Goal: Use online tool/utility: Utilize a website feature to perform a specific function

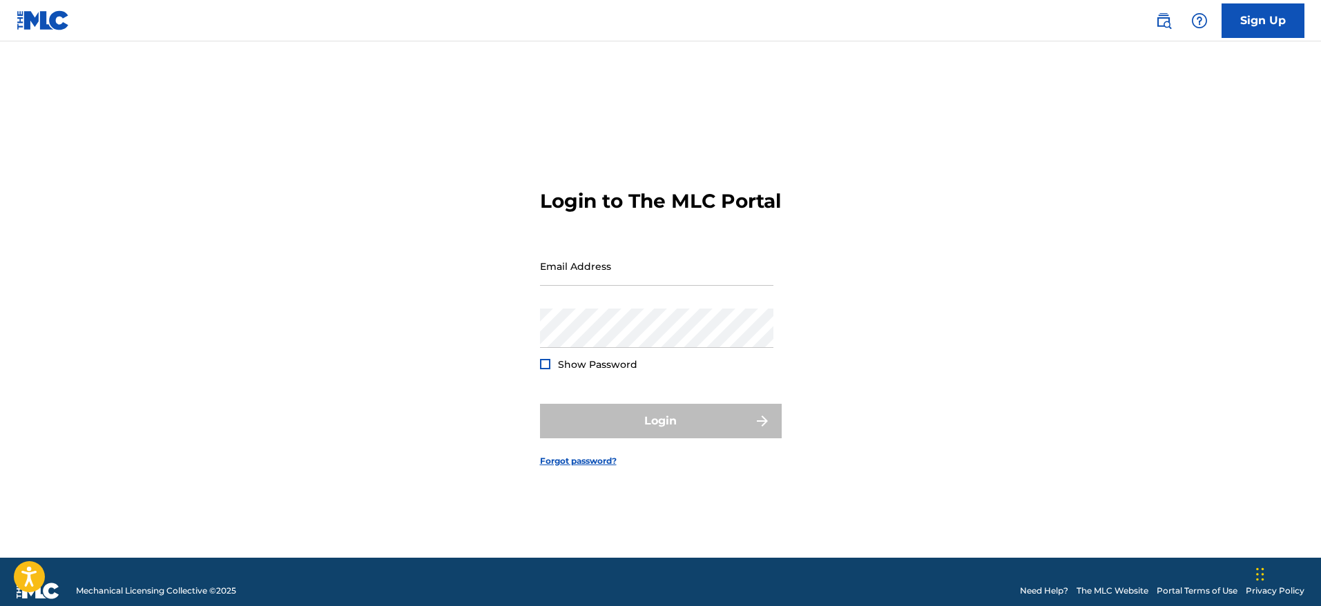
type input "[EMAIL_ADDRESS][DOMAIN_NAME]"
click at [676, 437] on div "Login" at bounding box center [661, 421] width 242 height 35
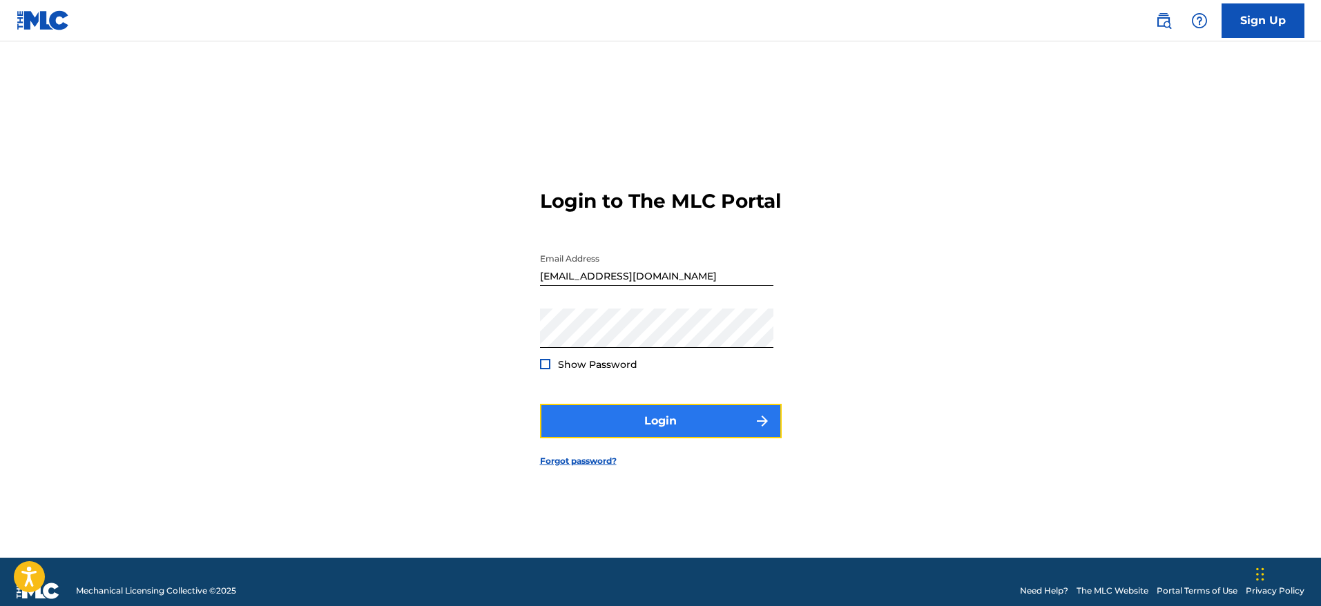
click at [715, 421] on button "Login" at bounding box center [661, 421] width 242 height 35
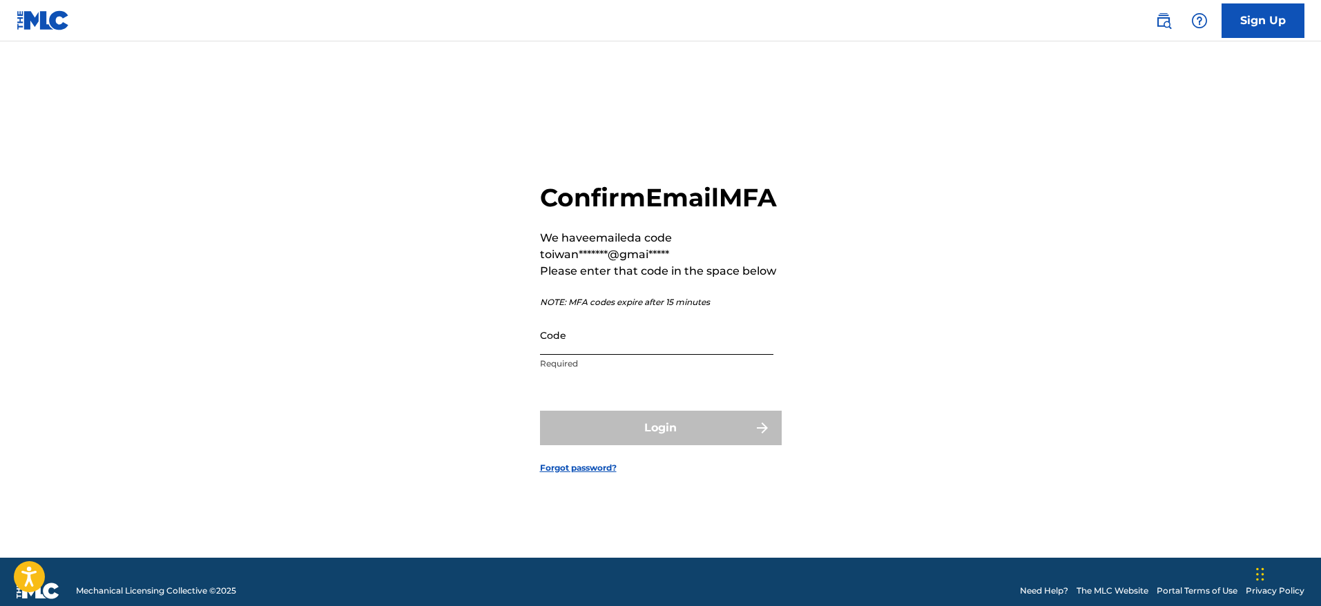
click at [642, 355] on input "Code" at bounding box center [656, 335] width 233 height 39
paste input "204726"
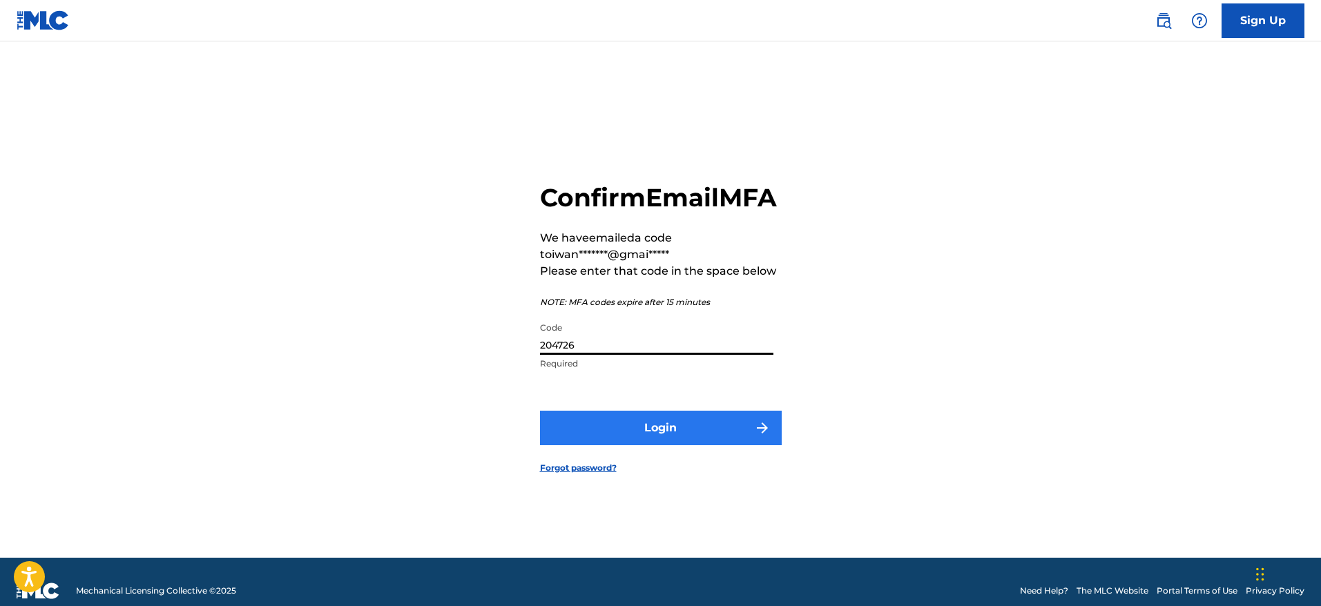
type input "204726"
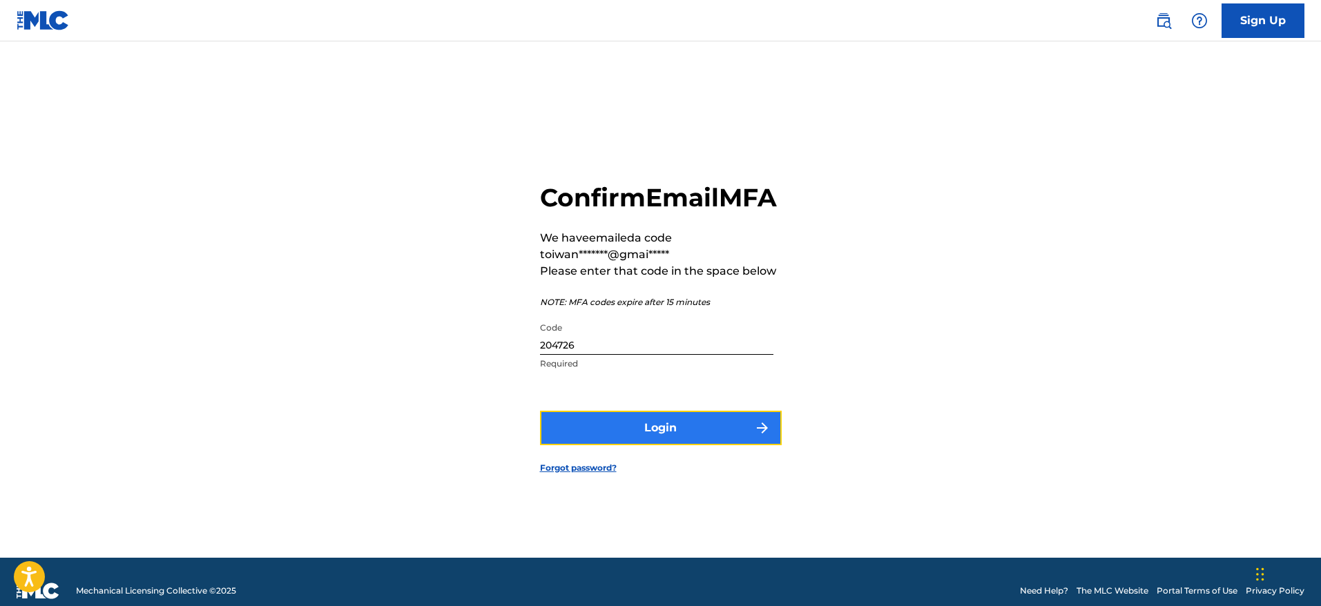
click at [661, 441] on button "Login" at bounding box center [661, 428] width 242 height 35
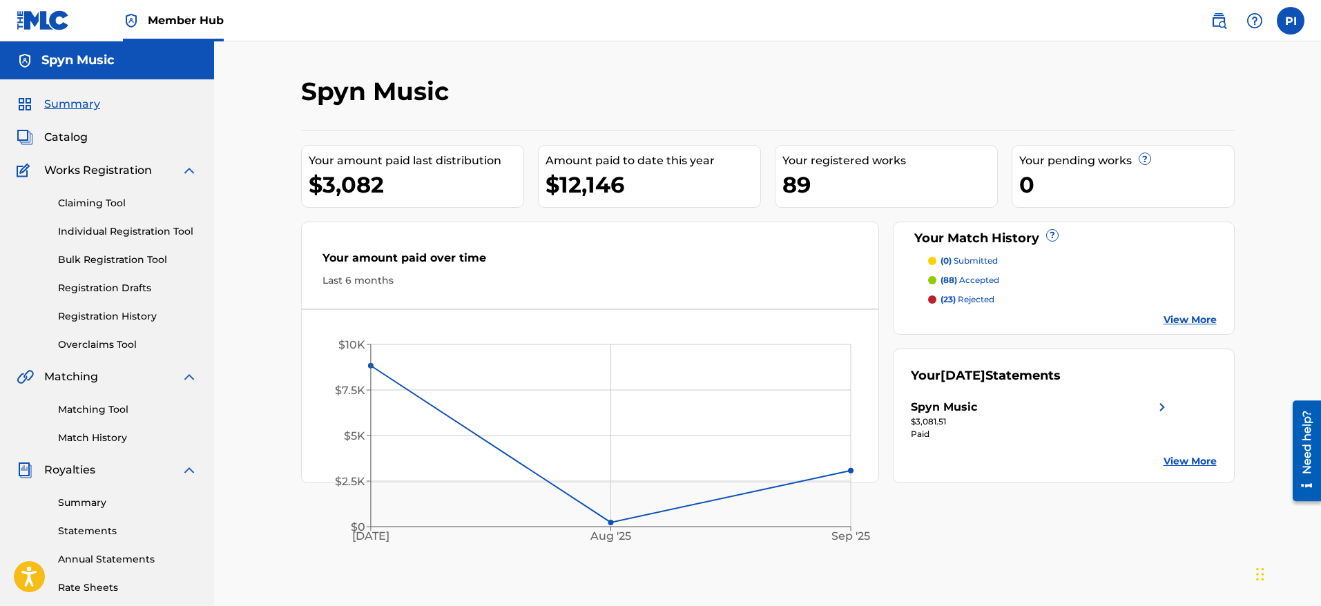
click at [1186, 326] on link "View More" at bounding box center [1190, 320] width 53 height 15
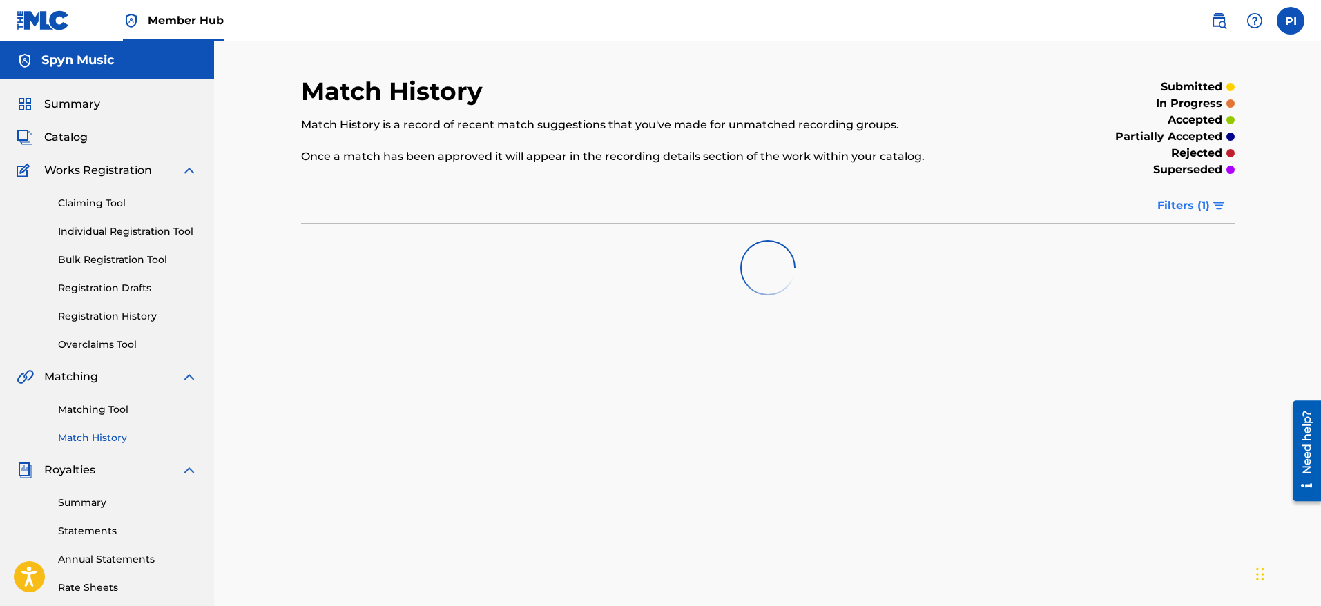
click at [1189, 215] on button "Filters ( 1 )" at bounding box center [1192, 206] width 86 height 35
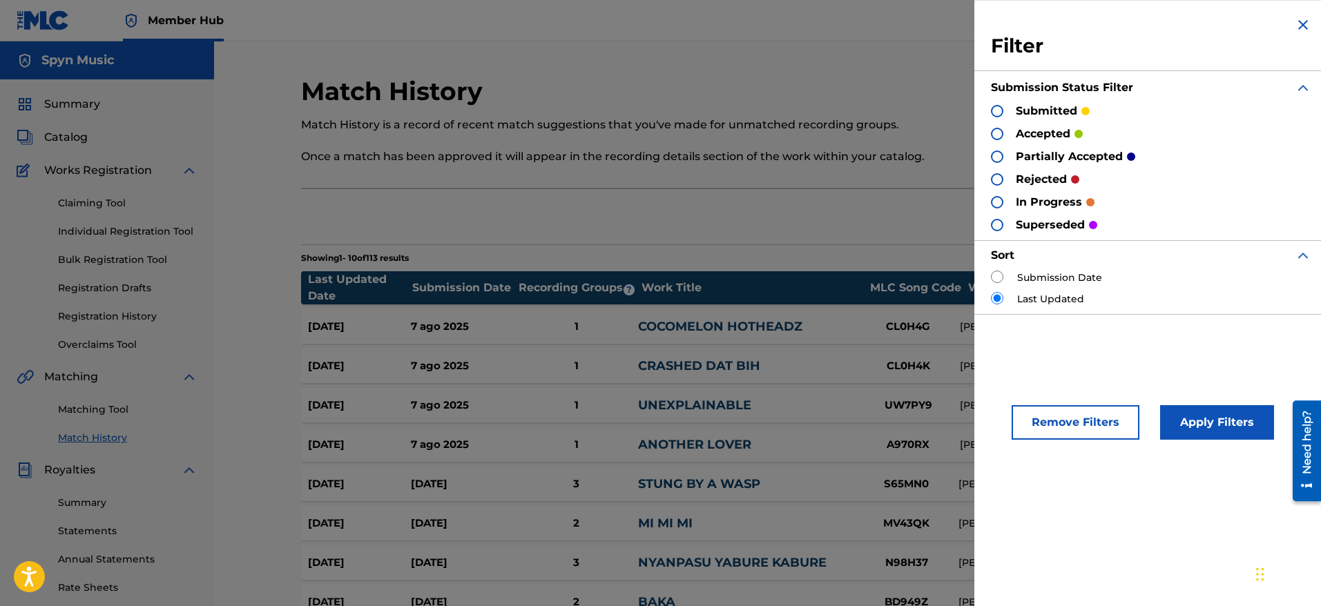
click at [996, 130] on div at bounding box center [997, 134] width 12 height 12
click at [1238, 422] on button "Apply Filters" at bounding box center [1217, 422] width 114 height 35
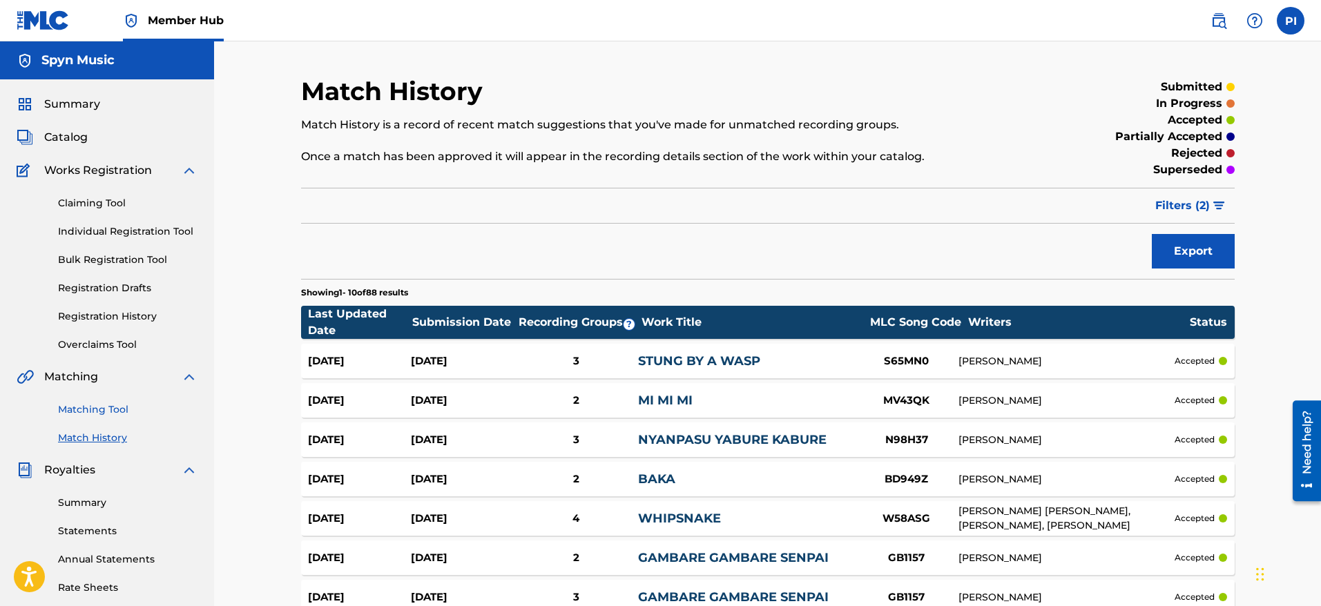
click at [102, 413] on link "Matching Tool" at bounding box center [128, 410] width 140 height 15
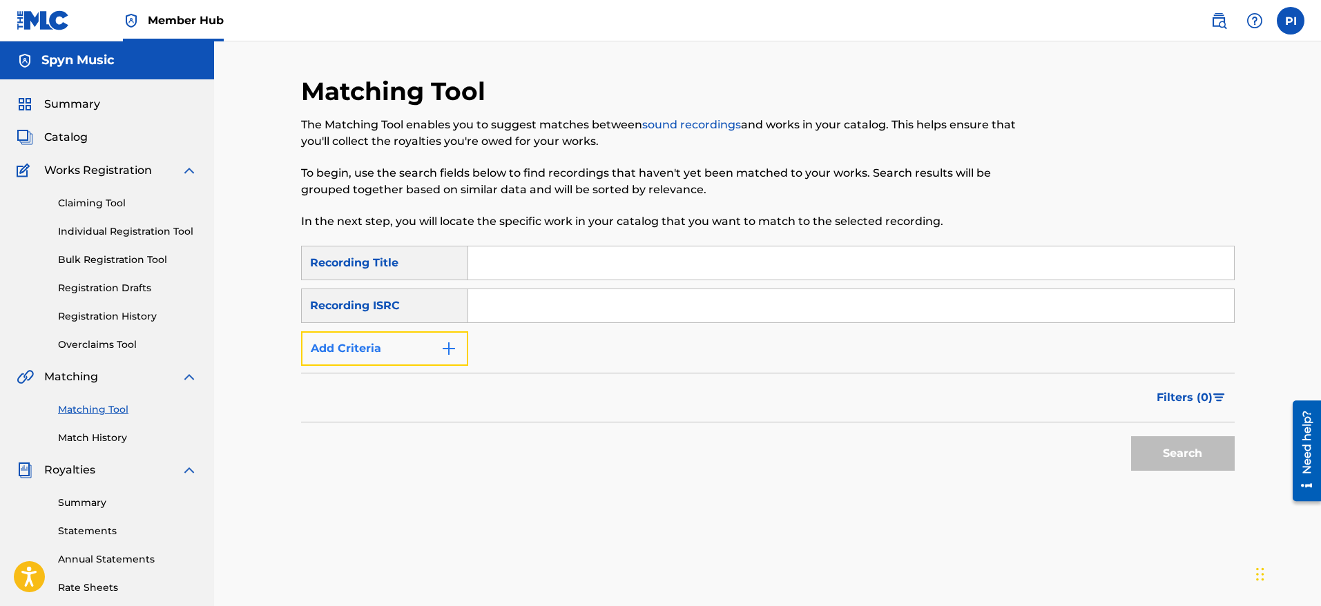
click at [443, 345] on img "Search Form" at bounding box center [449, 349] width 17 height 17
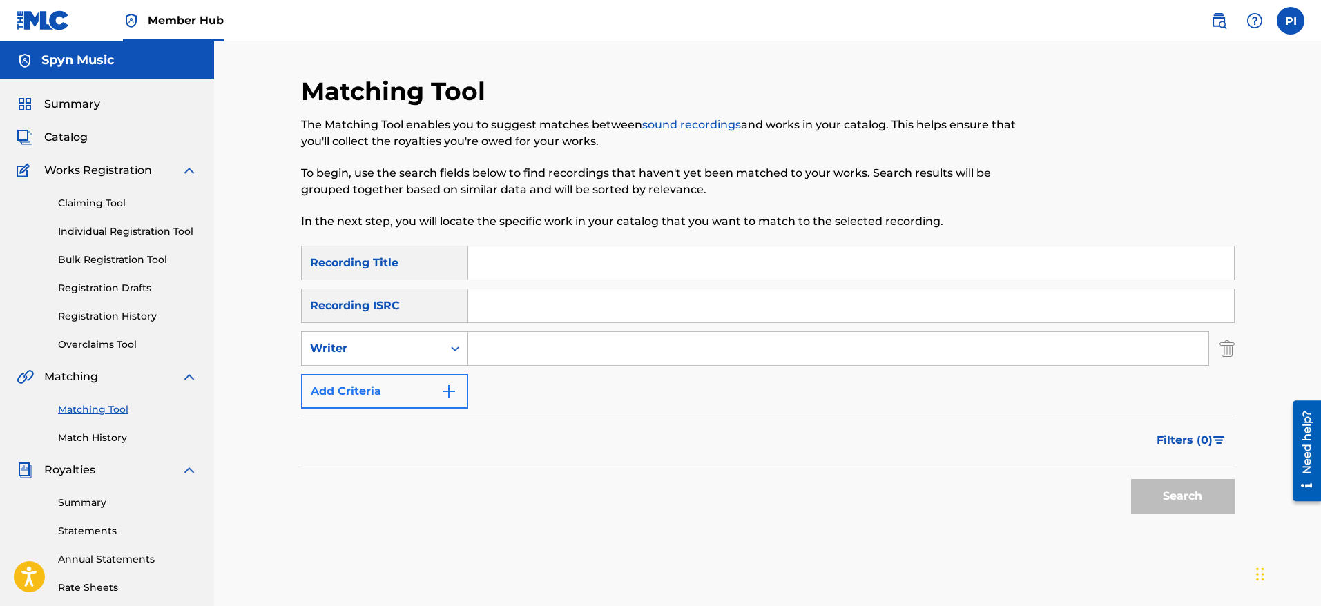
click at [449, 350] on icon "Search Form" at bounding box center [455, 349] width 14 height 14
click at [437, 387] on div "Recording Artist" at bounding box center [385, 383] width 166 height 35
drag, startPoint x: 511, startPoint y: 367, endPoint x: 562, endPoint y: 355, distance: 51.9
click at [561, 356] on input "Search Form" at bounding box center [838, 348] width 740 height 33
type input "eevee"
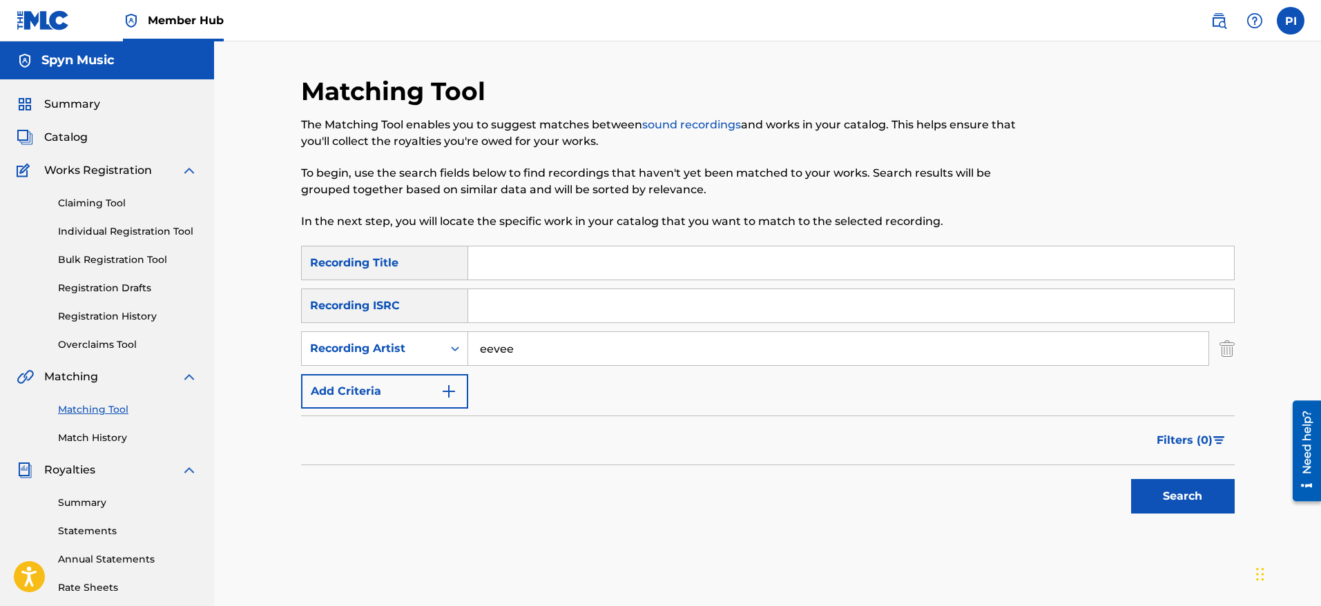
click at [1192, 448] on span "Filters ( 0 )" at bounding box center [1185, 440] width 56 height 17
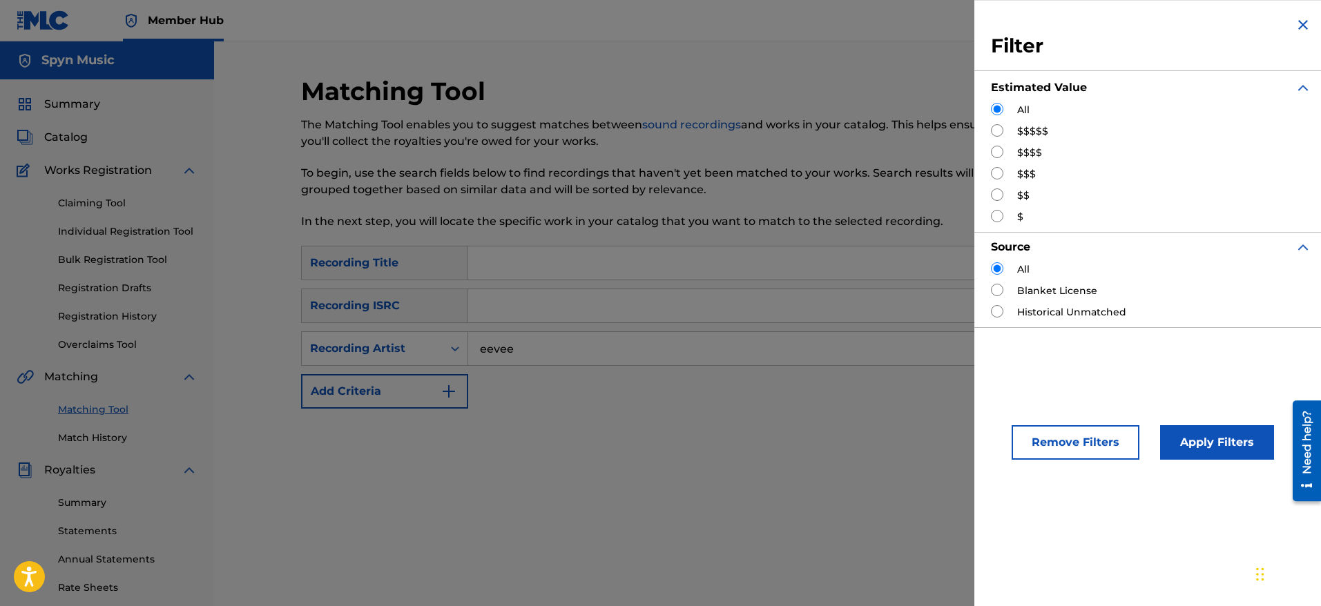
click at [999, 133] on input "Search Form" at bounding box center [997, 130] width 12 height 12
radio input "true"
click at [1232, 454] on button "Apply Filters" at bounding box center [1217, 442] width 114 height 35
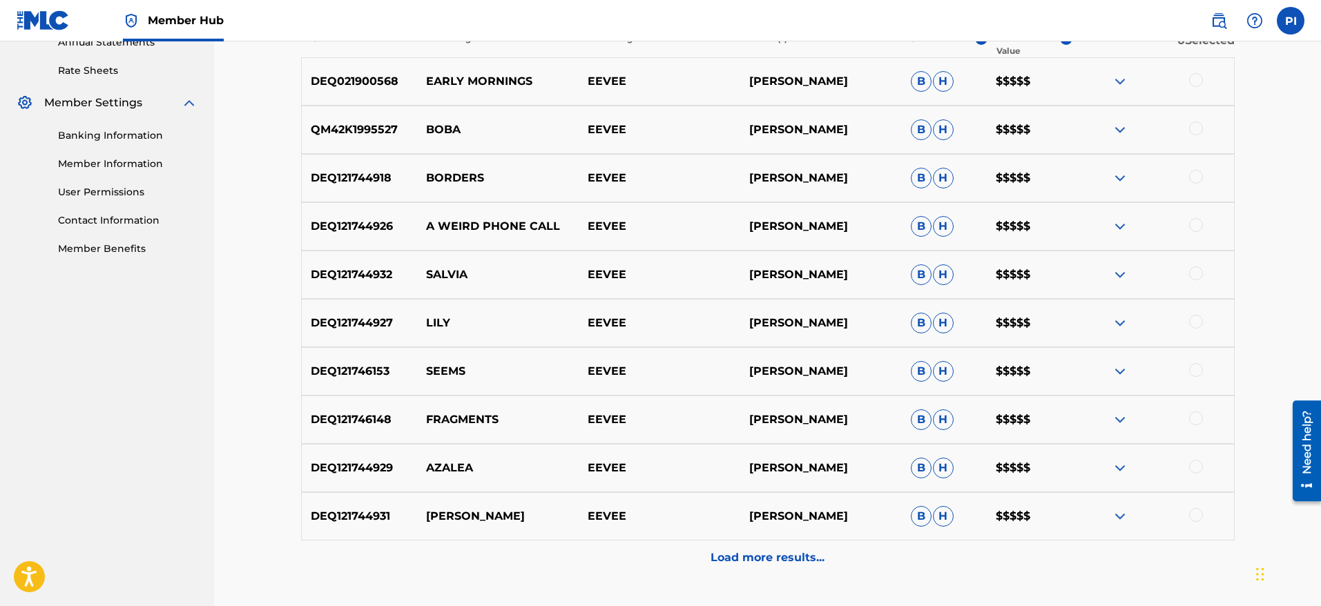
scroll to position [518, 0]
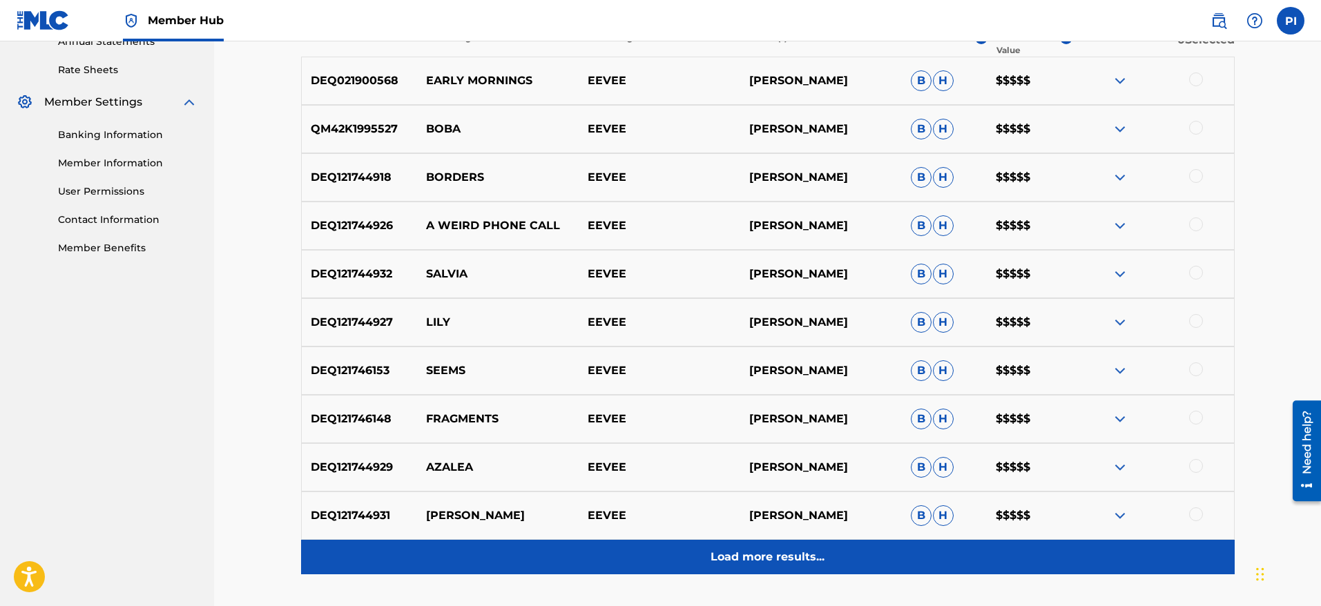
click at [771, 556] on p "Load more results..." at bounding box center [768, 557] width 114 height 17
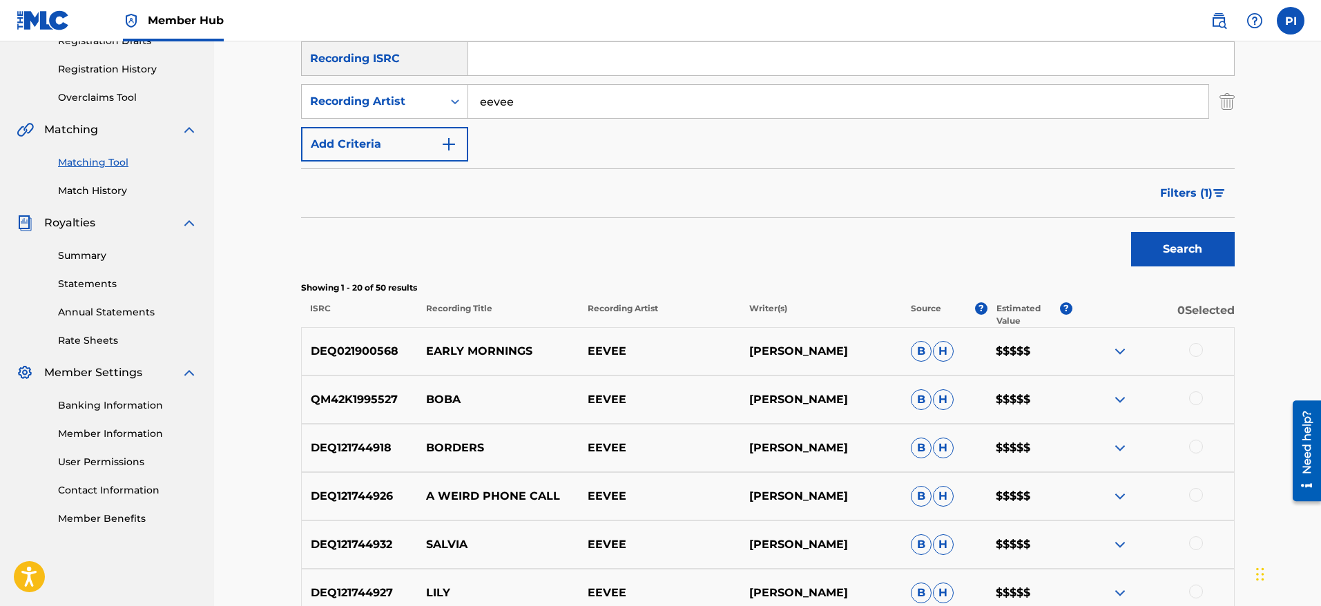
scroll to position [173, 0]
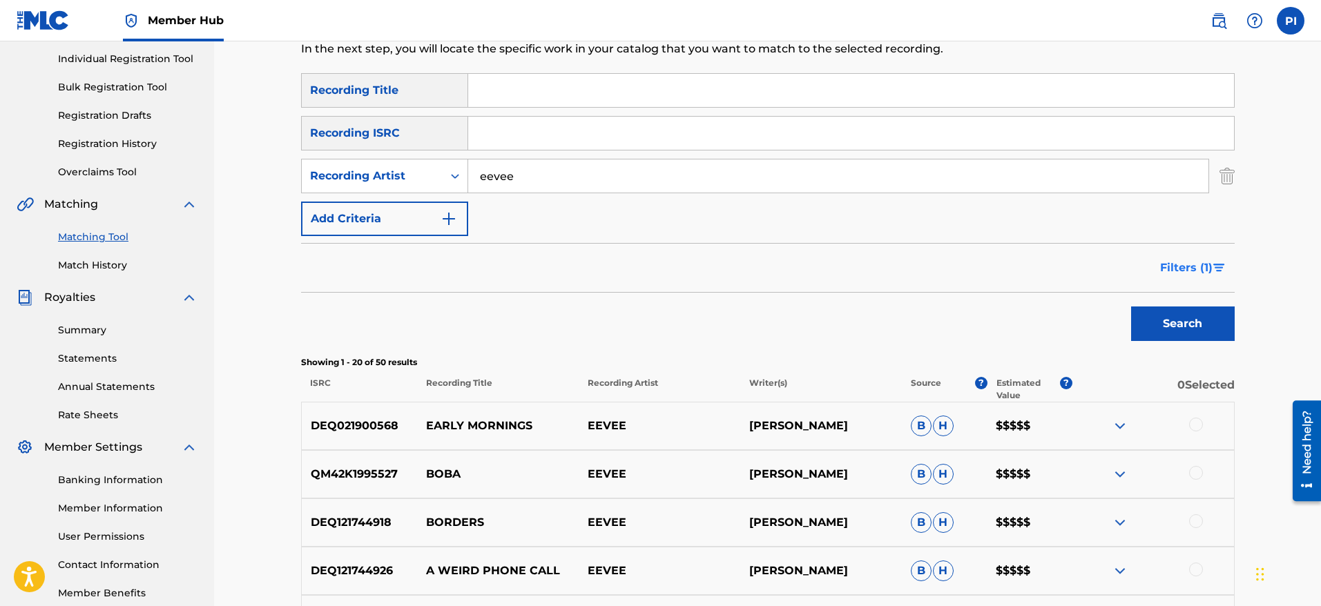
click at [1209, 269] on span "Filters ( 1 )" at bounding box center [1186, 268] width 52 height 17
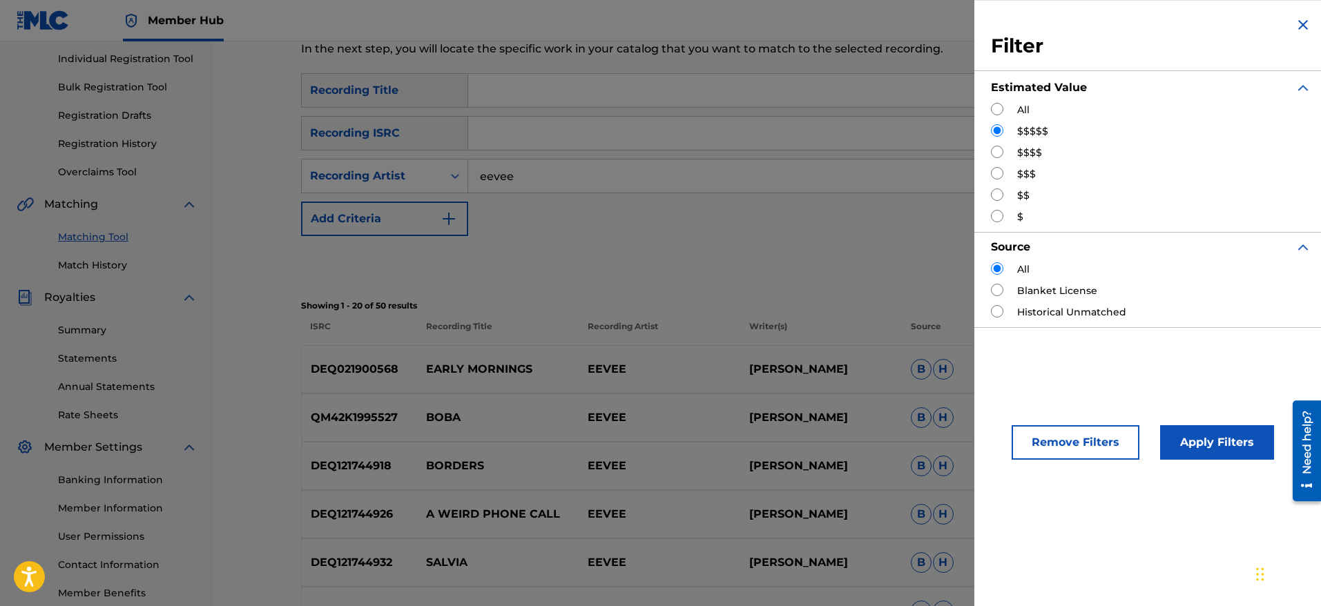
click at [995, 153] on input "Search Form" at bounding box center [997, 152] width 12 height 12
radio input "true"
click at [1198, 432] on button "Apply Filters" at bounding box center [1217, 442] width 114 height 35
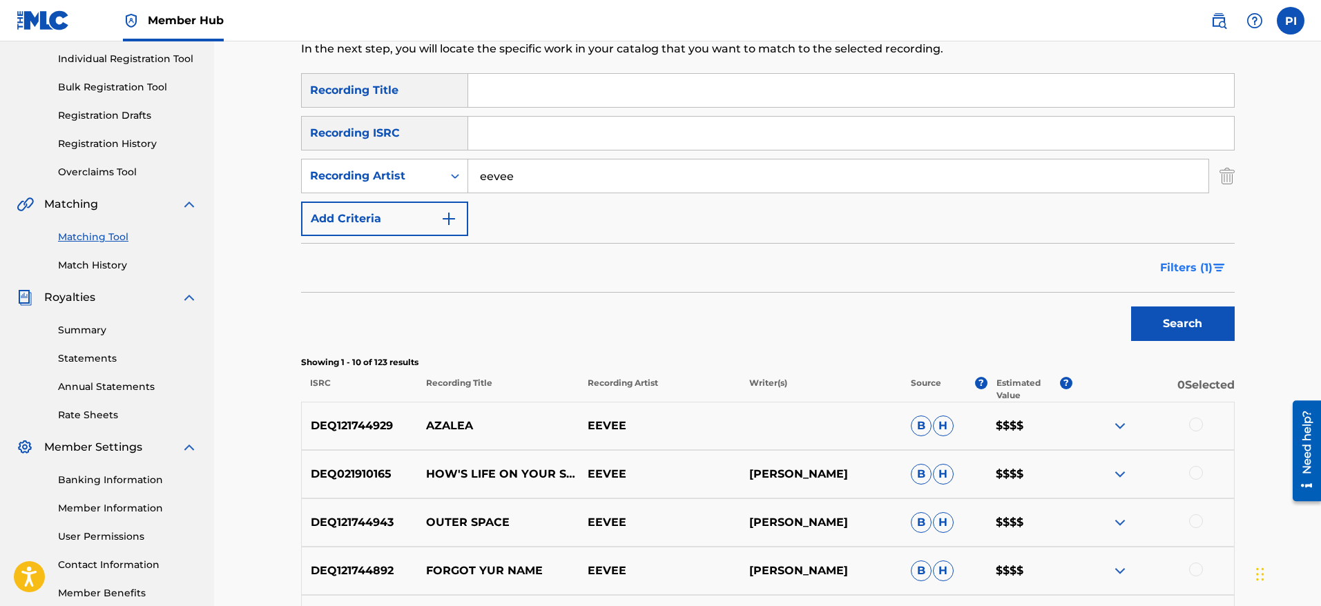
click at [1214, 267] on img "Search Form" at bounding box center [1220, 268] width 12 height 8
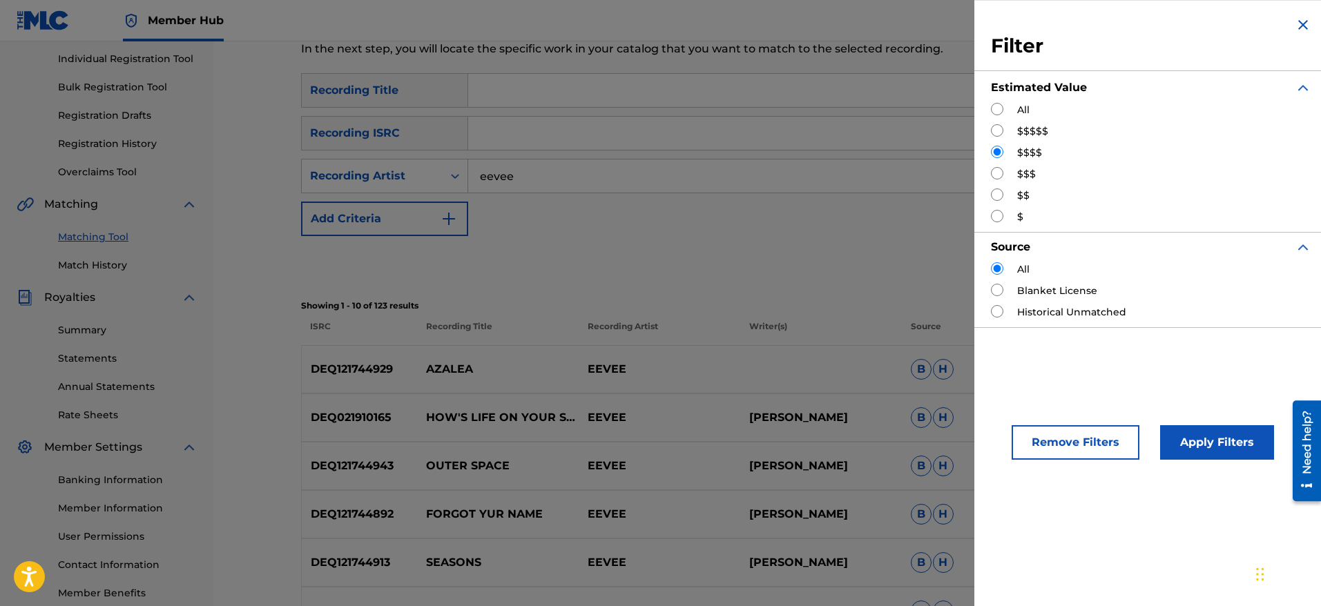
click at [1001, 130] on input "Search Form" at bounding box center [997, 130] width 12 height 12
radio input "true"
click at [1211, 438] on button "Apply Filters" at bounding box center [1217, 442] width 114 height 35
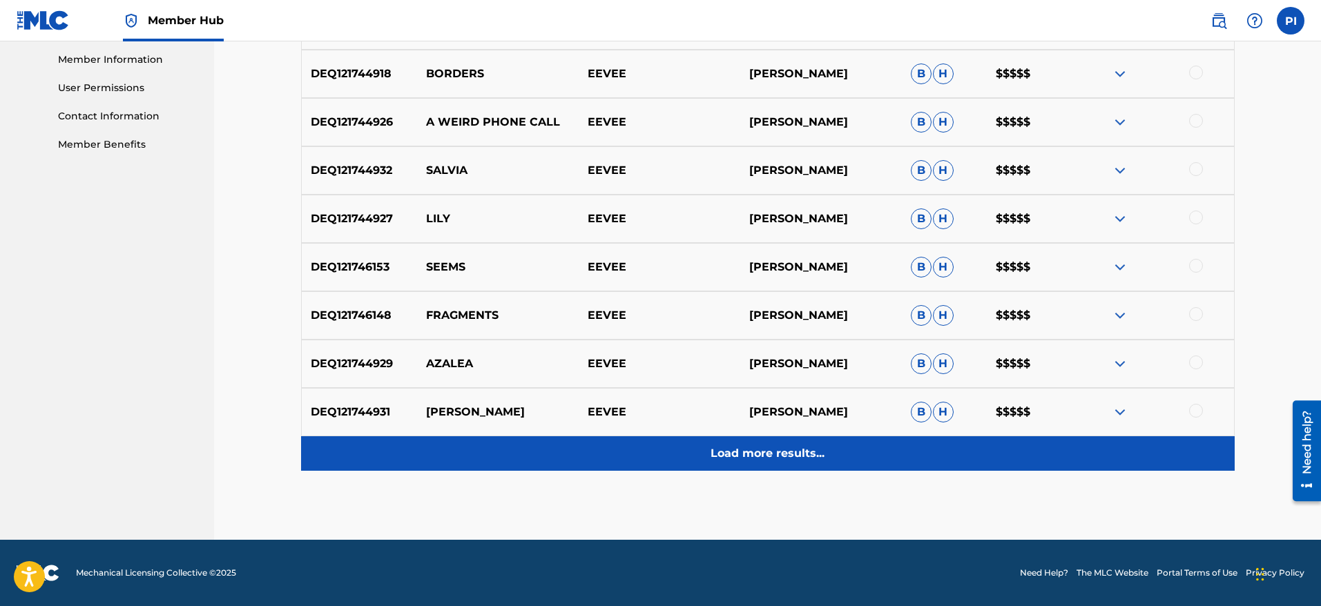
click at [748, 459] on p "Load more results..." at bounding box center [768, 454] width 114 height 17
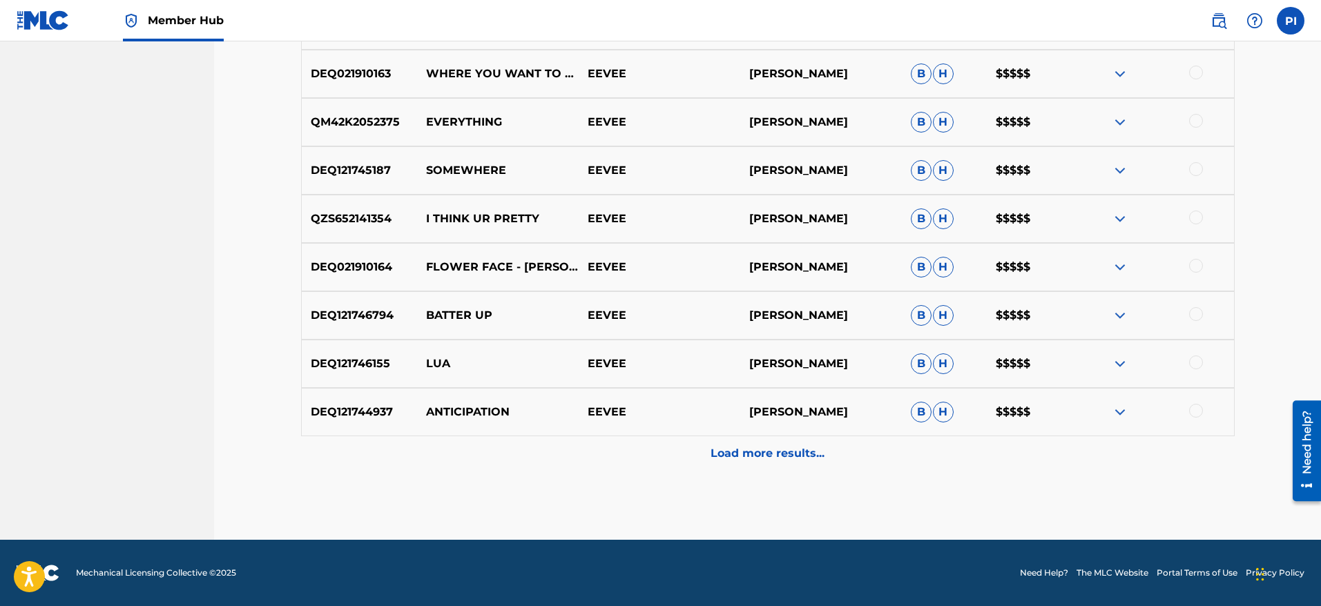
click at [748, 459] on p "Load more results..." at bounding box center [768, 454] width 114 height 17
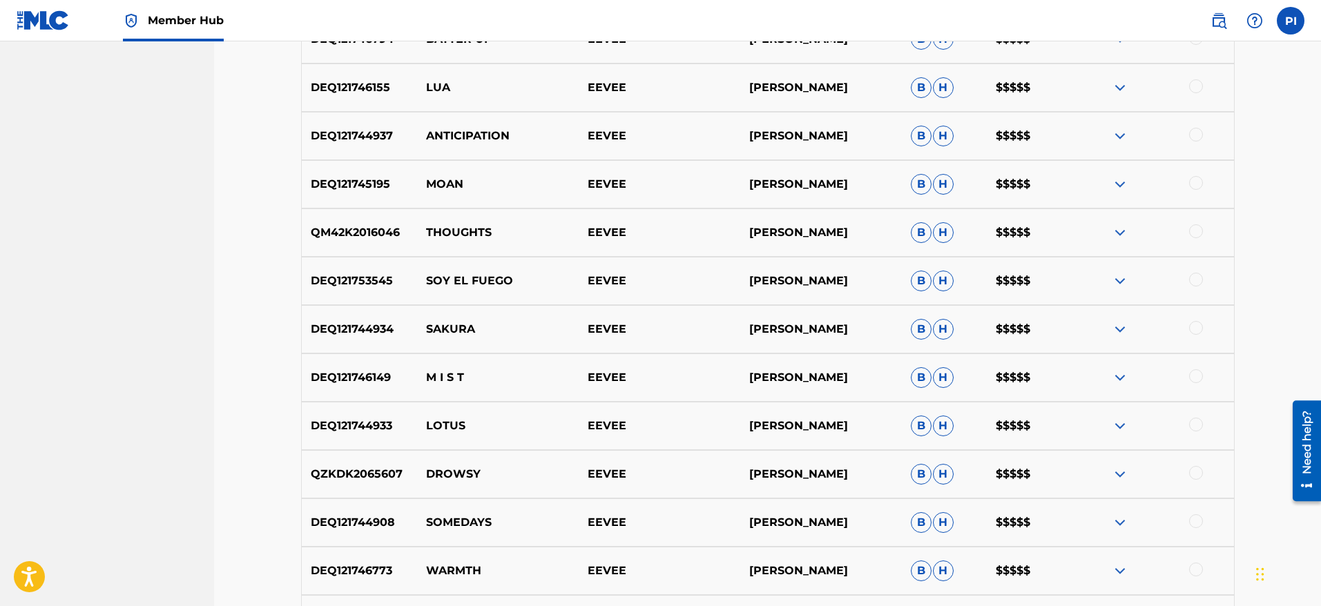
scroll to position [1589, 0]
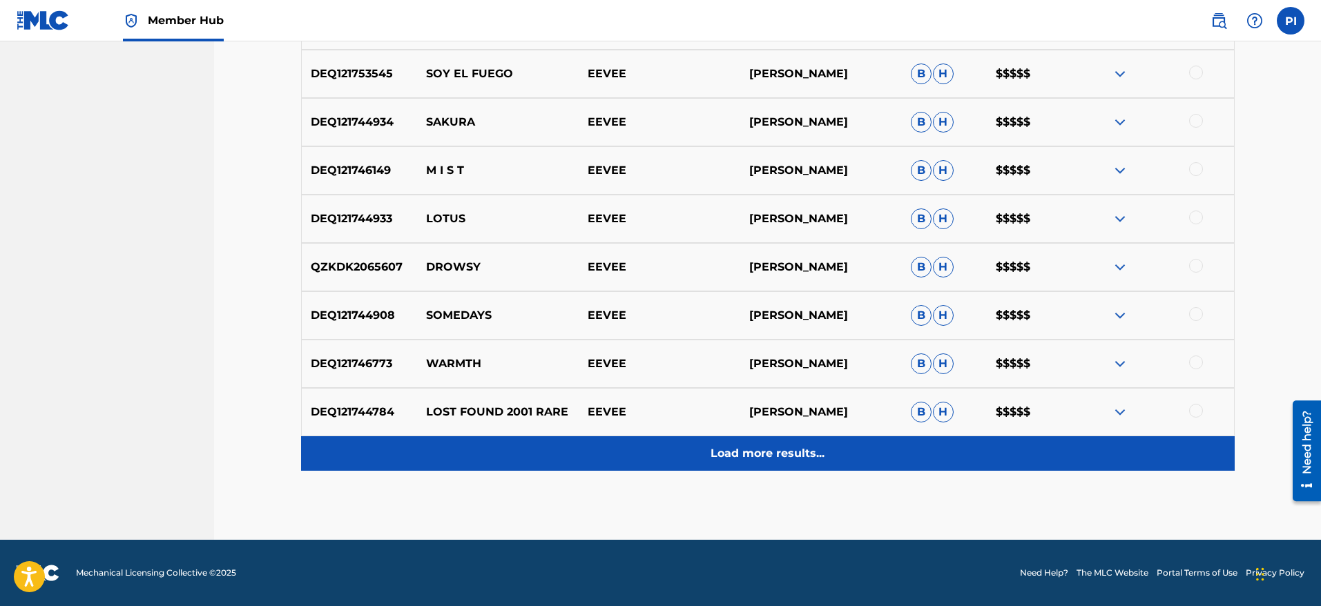
click at [763, 457] on p "Load more results..." at bounding box center [768, 454] width 114 height 17
click at [769, 459] on p "Load more results..." at bounding box center [768, 454] width 114 height 17
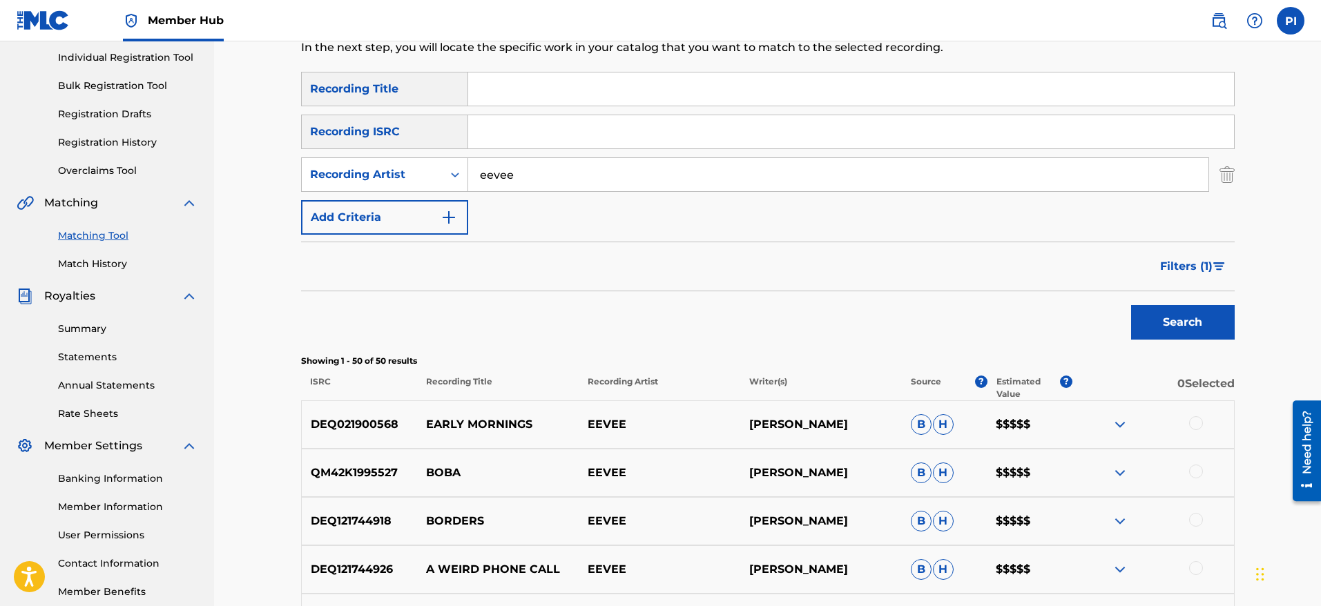
scroll to position [138, 0]
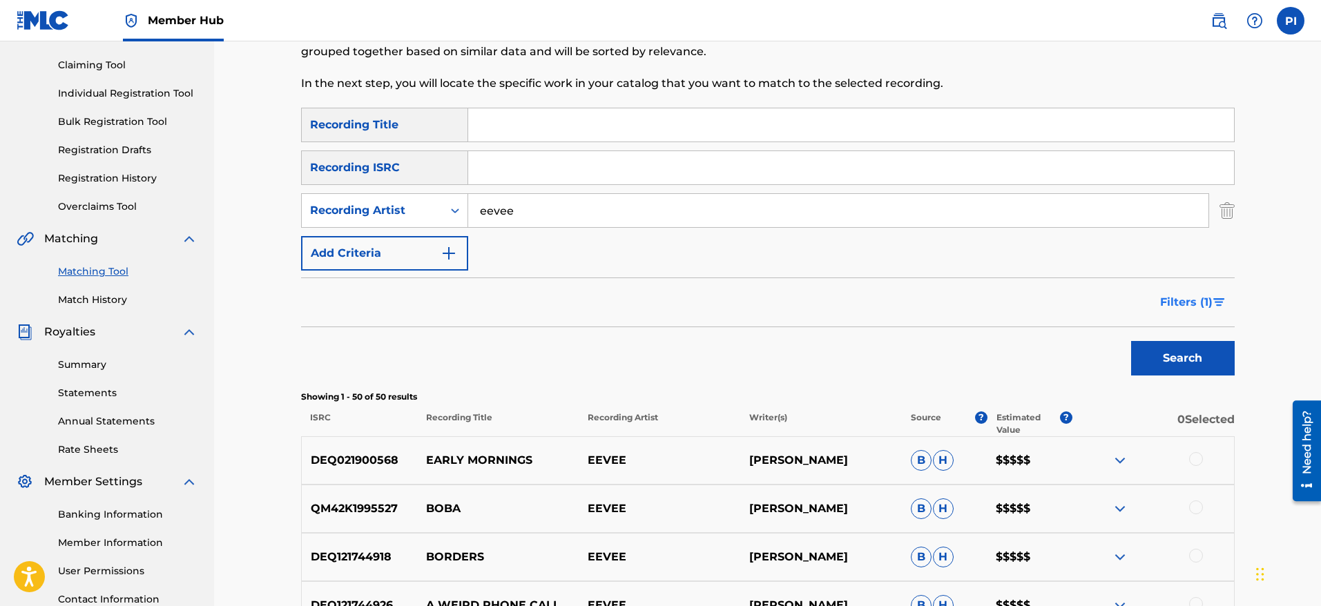
click at [1190, 303] on span "Filters ( 1 )" at bounding box center [1186, 302] width 52 height 17
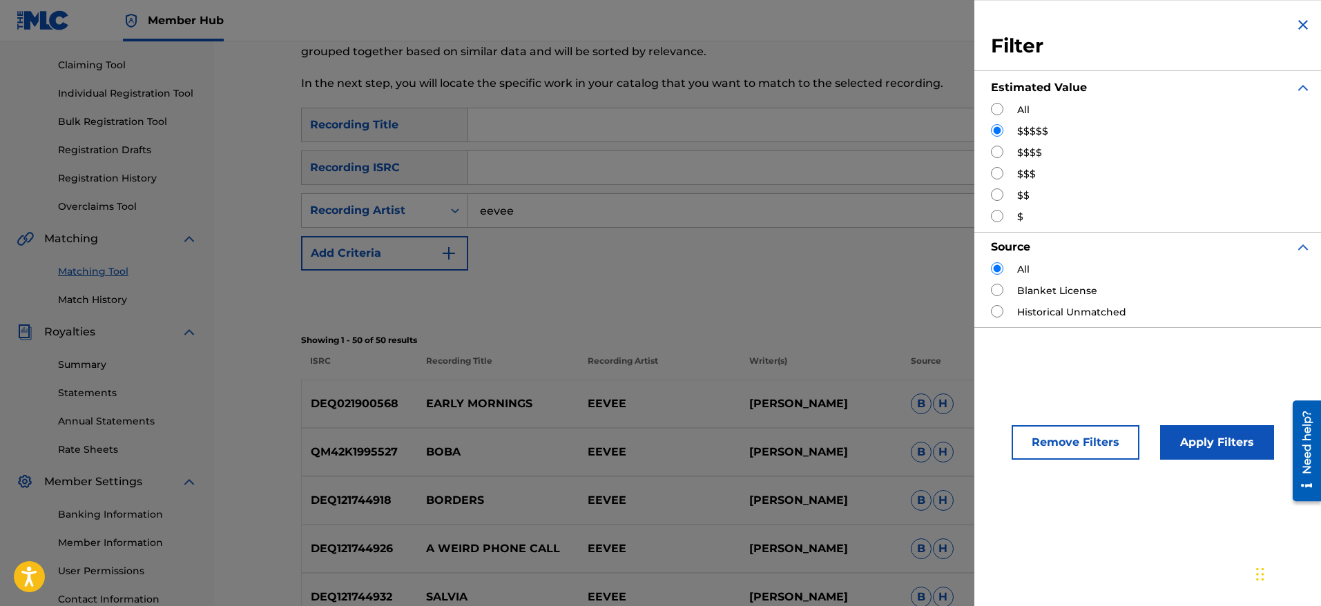
click at [997, 151] on input "Search Form" at bounding box center [997, 152] width 12 height 12
radio input "true"
click at [1195, 450] on button "Apply Filters" at bounding box center [1217, 442] width 114 height 35
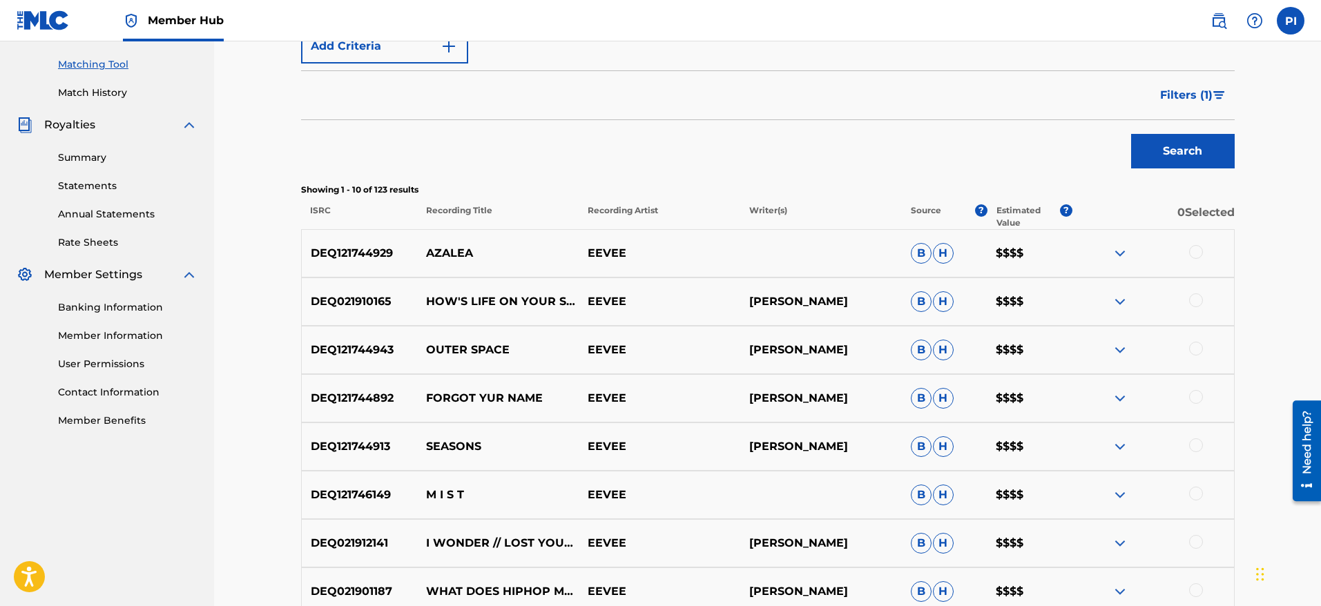
scroll to position [622, 0]
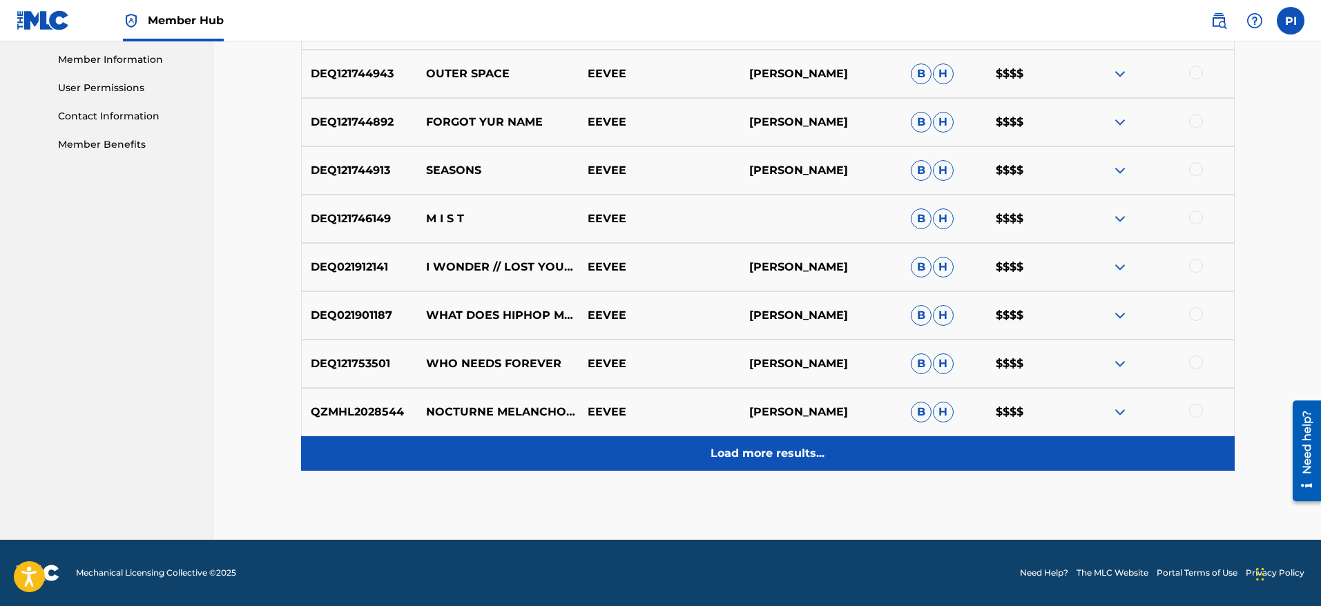
click at [745, 459] on p "Load more results..." at bounding box center [768, 454] width 114 height 17
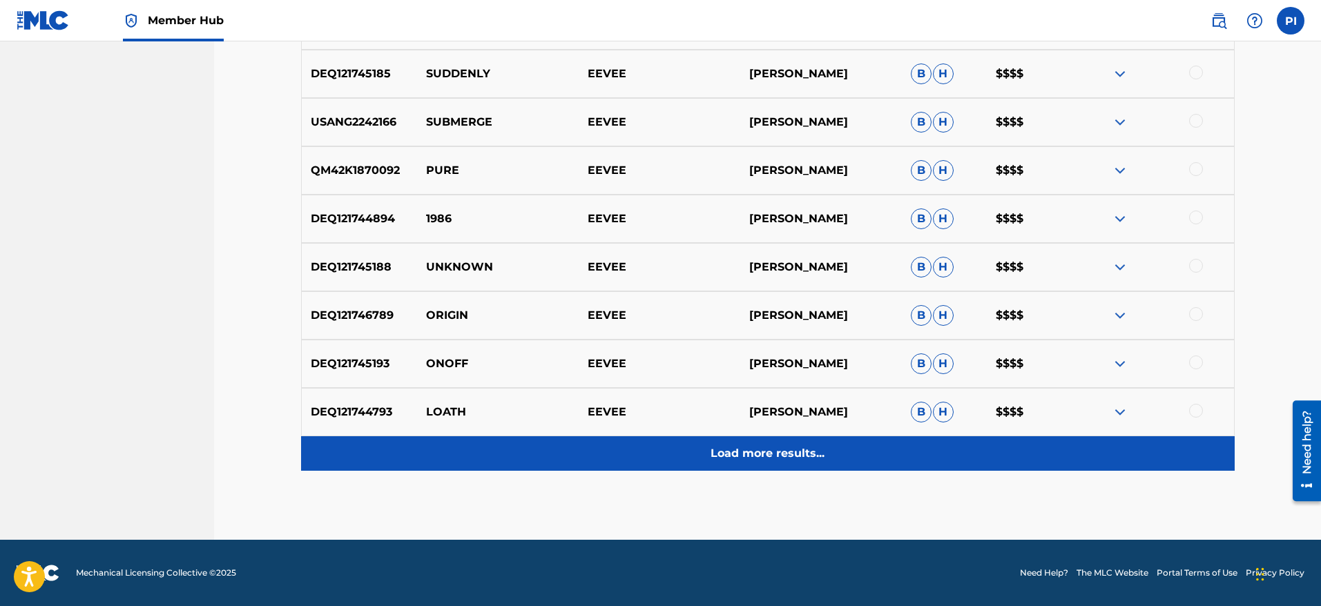
click at [745, 457] on p "Load more results..." at bounding box center [768, 454] width 114 height 17
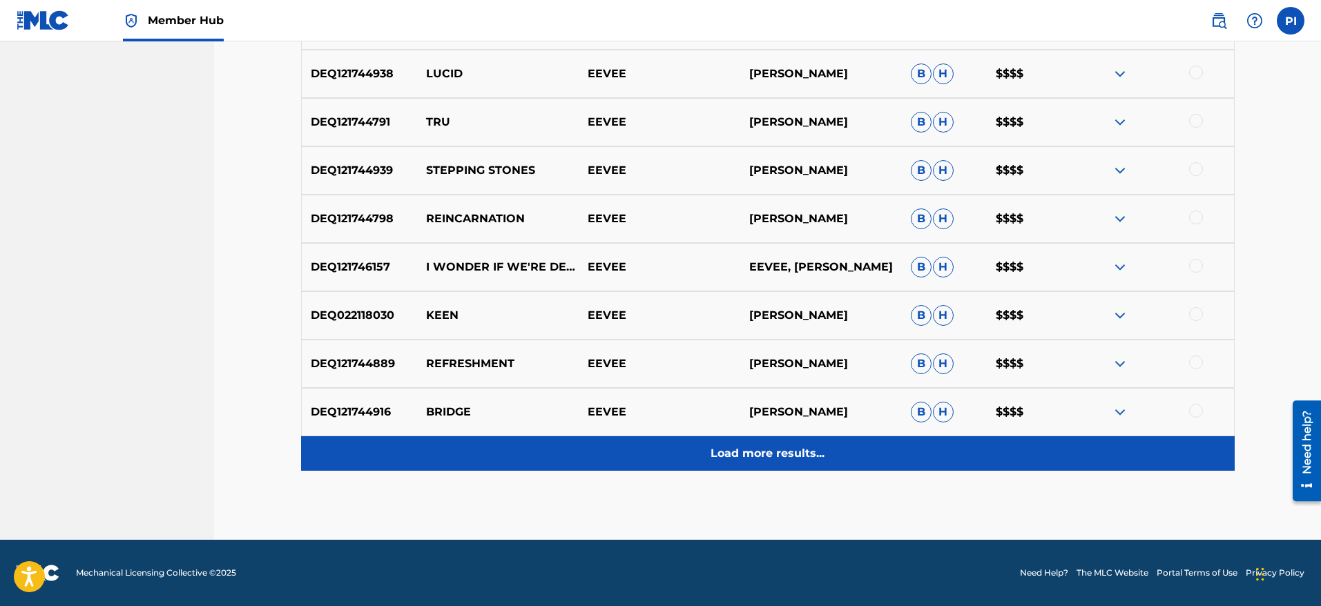
click at [744, 455] on p "Load more results..." at bounding box center [768, 454] width 114 height 17
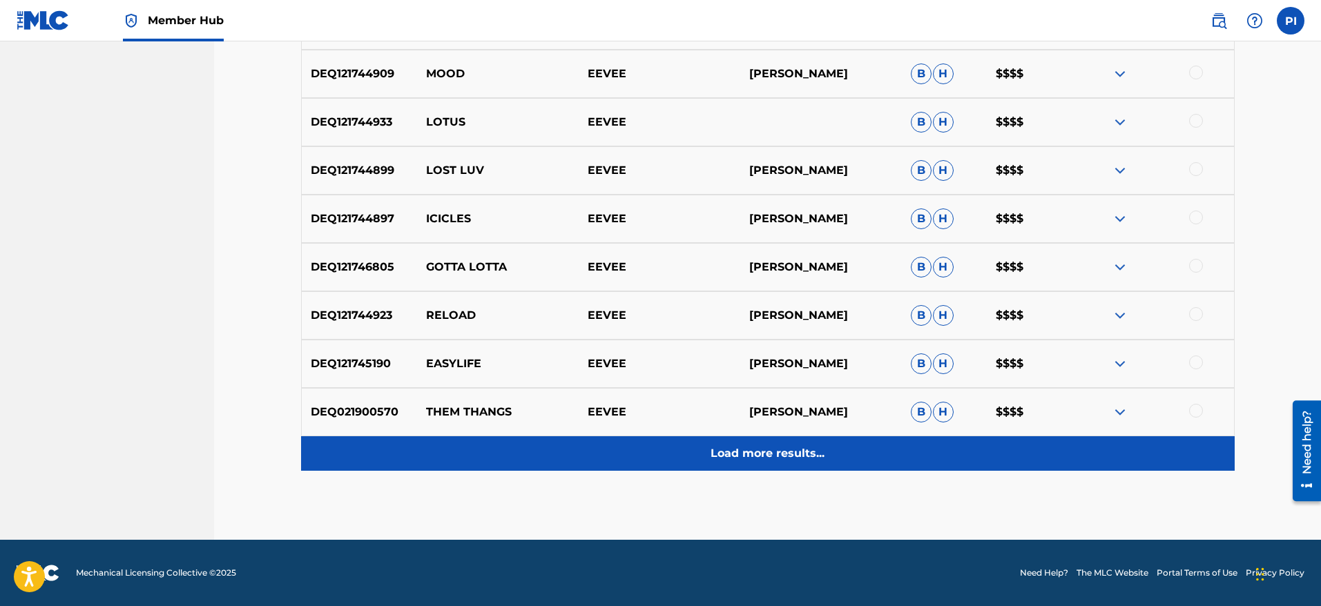
click at [743, 455] on p "Load more results..." at bounding box center [768, 454] width 114 height 17
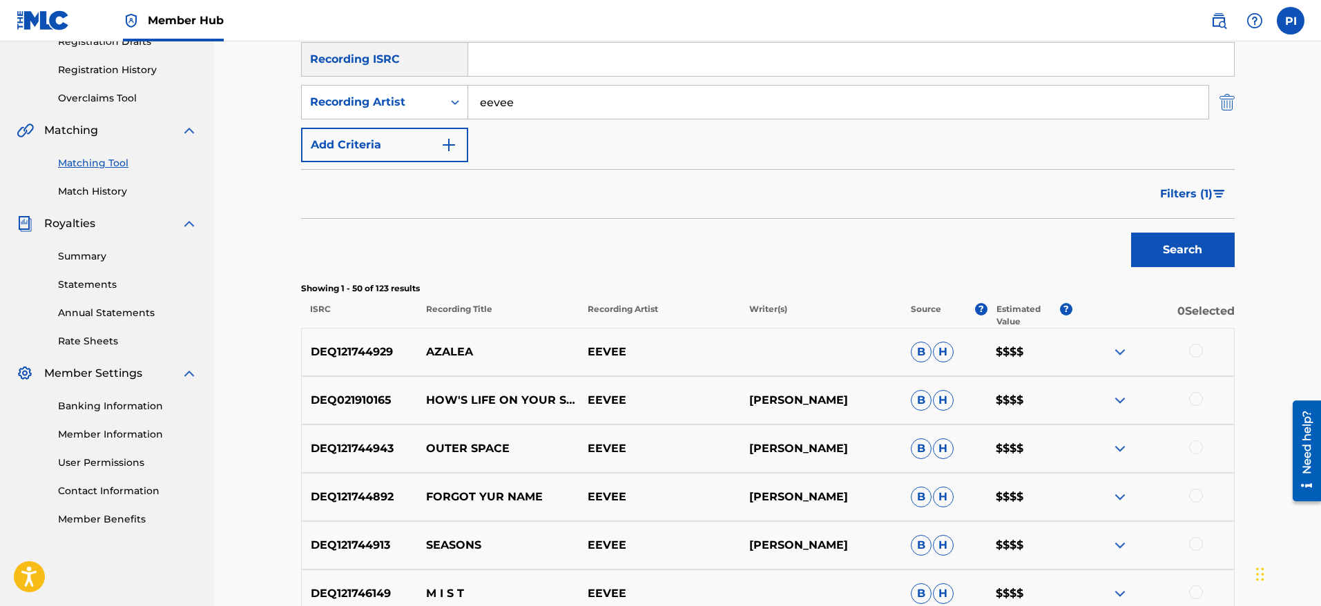
scroll to position [173, 0]
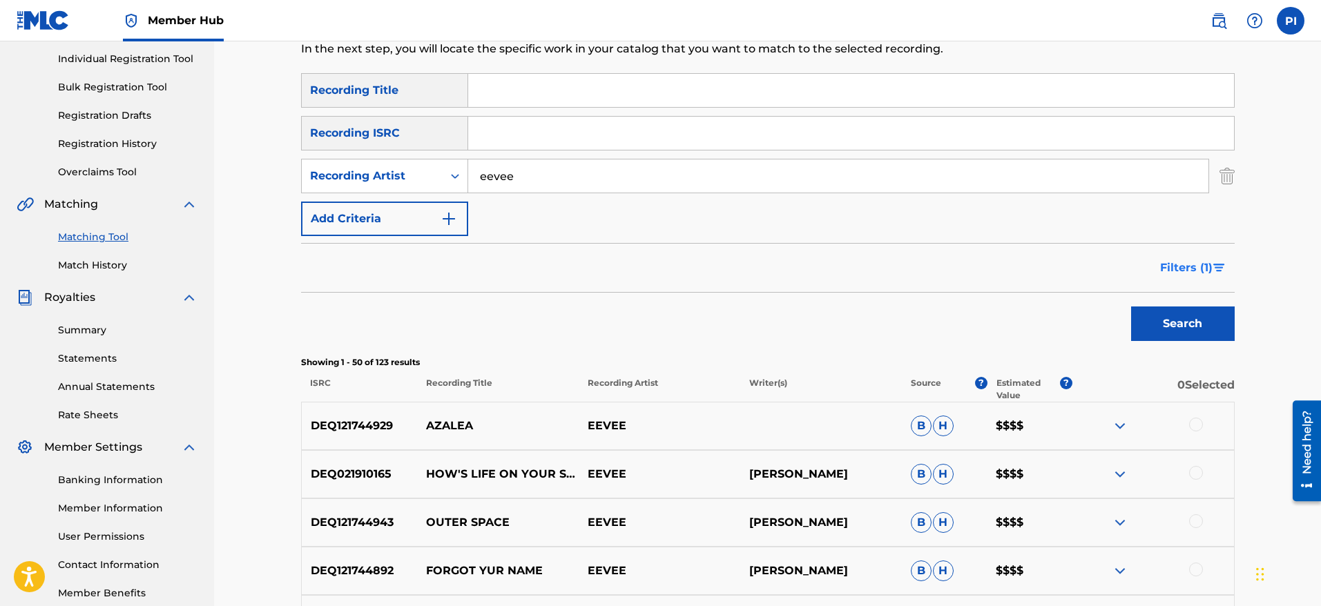
click at [1200, 268] on span "Filters ( 1 )" at bounding box center [1186, 268] width 52 height 17
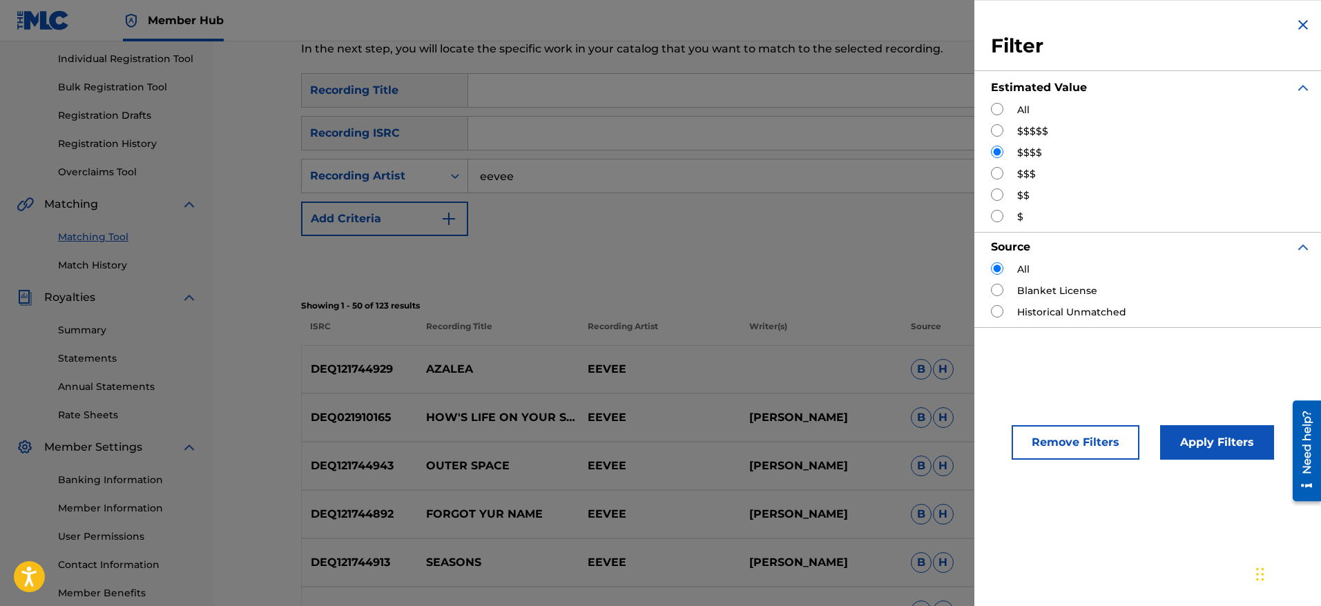
click at [1006, 104] on div "All" at bounding box center [1151, 110] width 320 height 15
click at [997, 109] on input "Search Form" at bounding box center [997, 109] width 12 height 12
radio input "true"
click at [1176, 439] on button "Apply Filters" at bounding box center [1217, 442] width 114 height 35
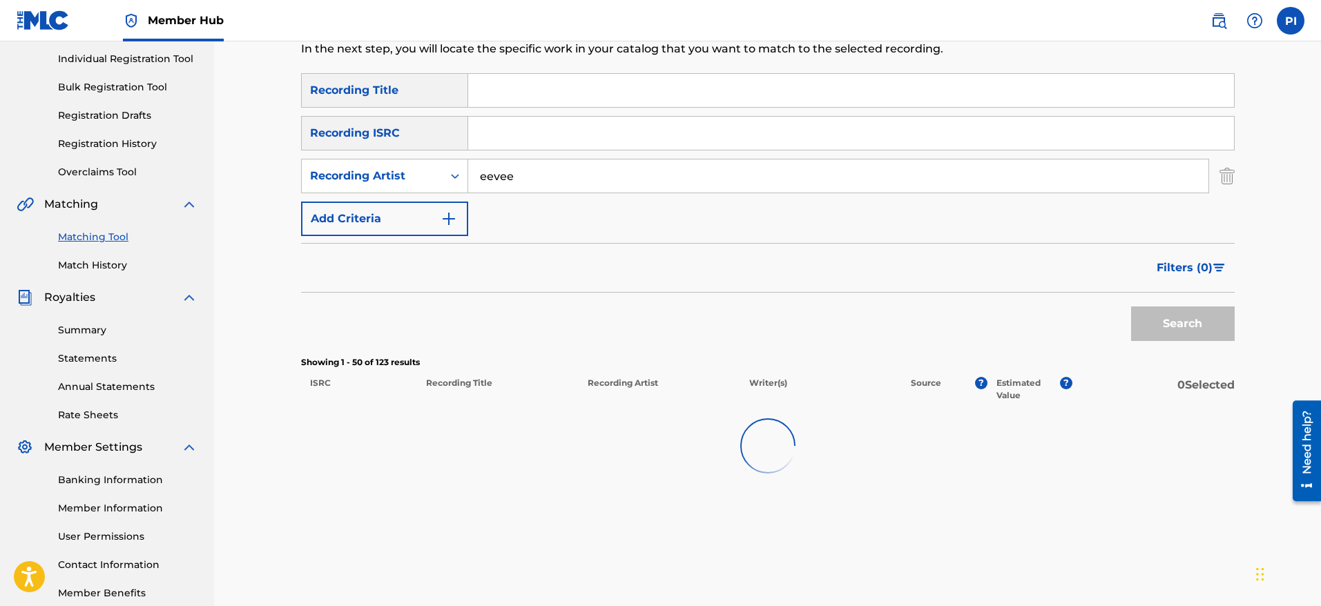
click at [489, 88] on input "Search Form" at bounding box center [851, 90] width 766 height 33
paste input "Fast Lane"
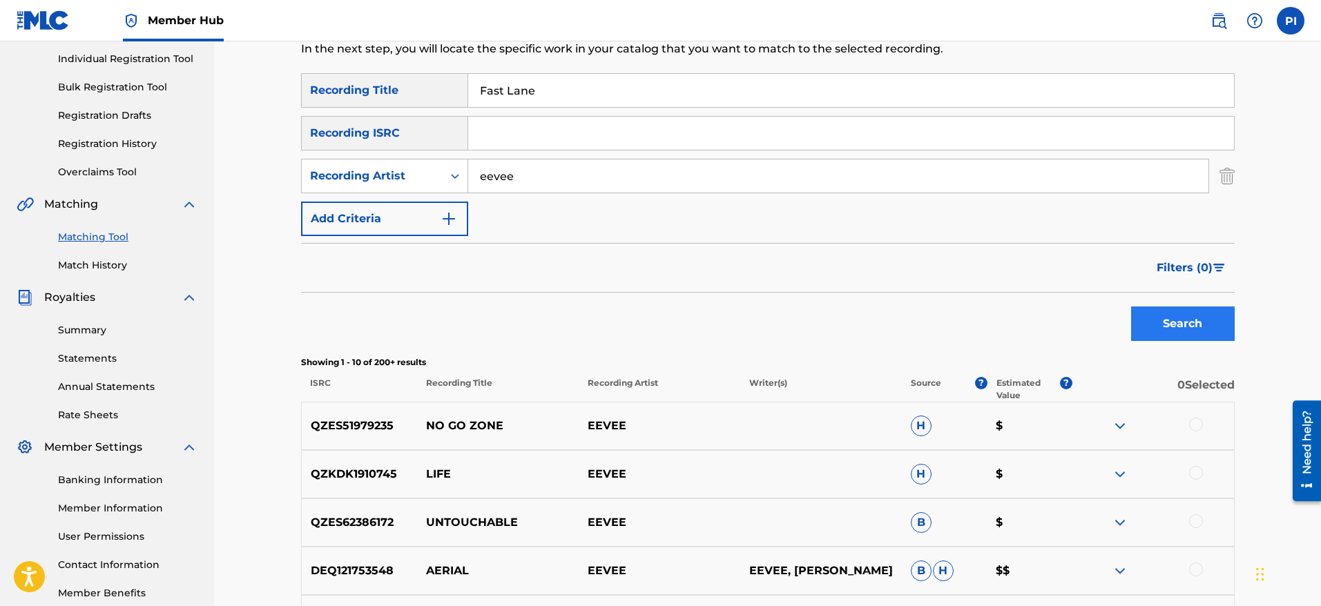
type input "Fast Lane"
click at [1192, 318] on button "Search" at bounding box center [1183, 324] width 104 height 35
